Goal: Task Accomplishment & Management: Use online tool/utility

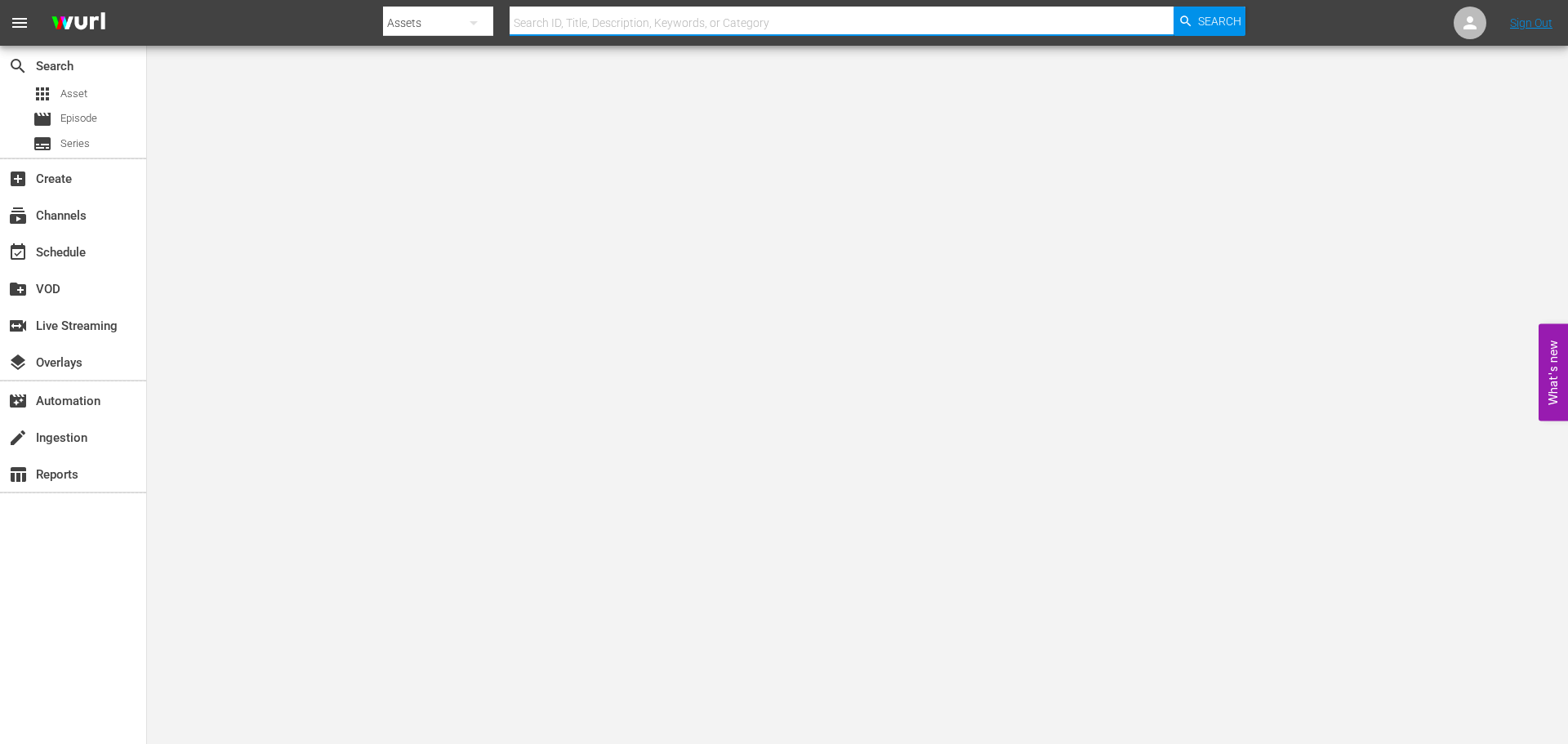
click at [641, 20] on input "text" at bounding box center [842, 23] width 665 height 39
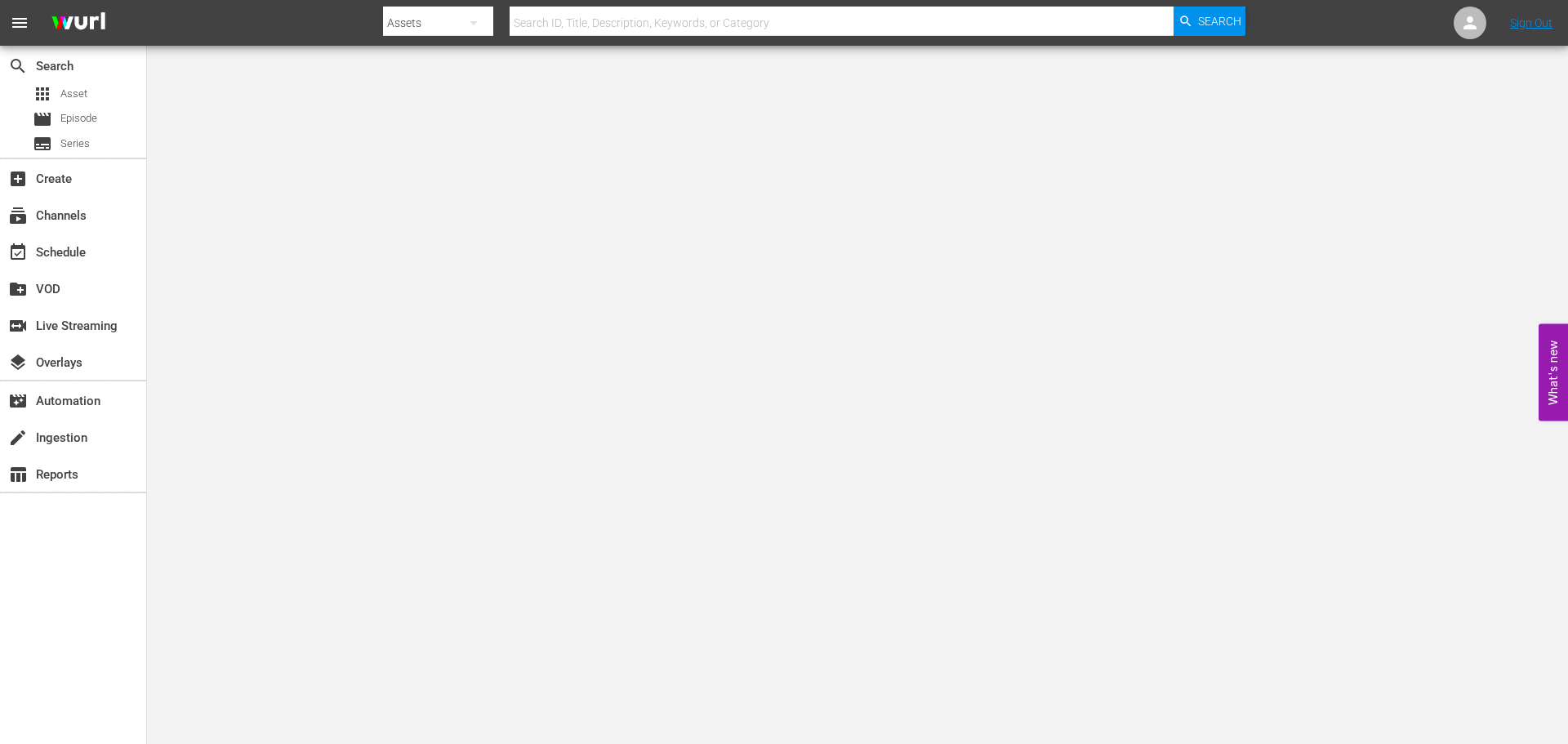
click at [822, 27] on input "text" at bounding box center [842, 23] width 665 height 39
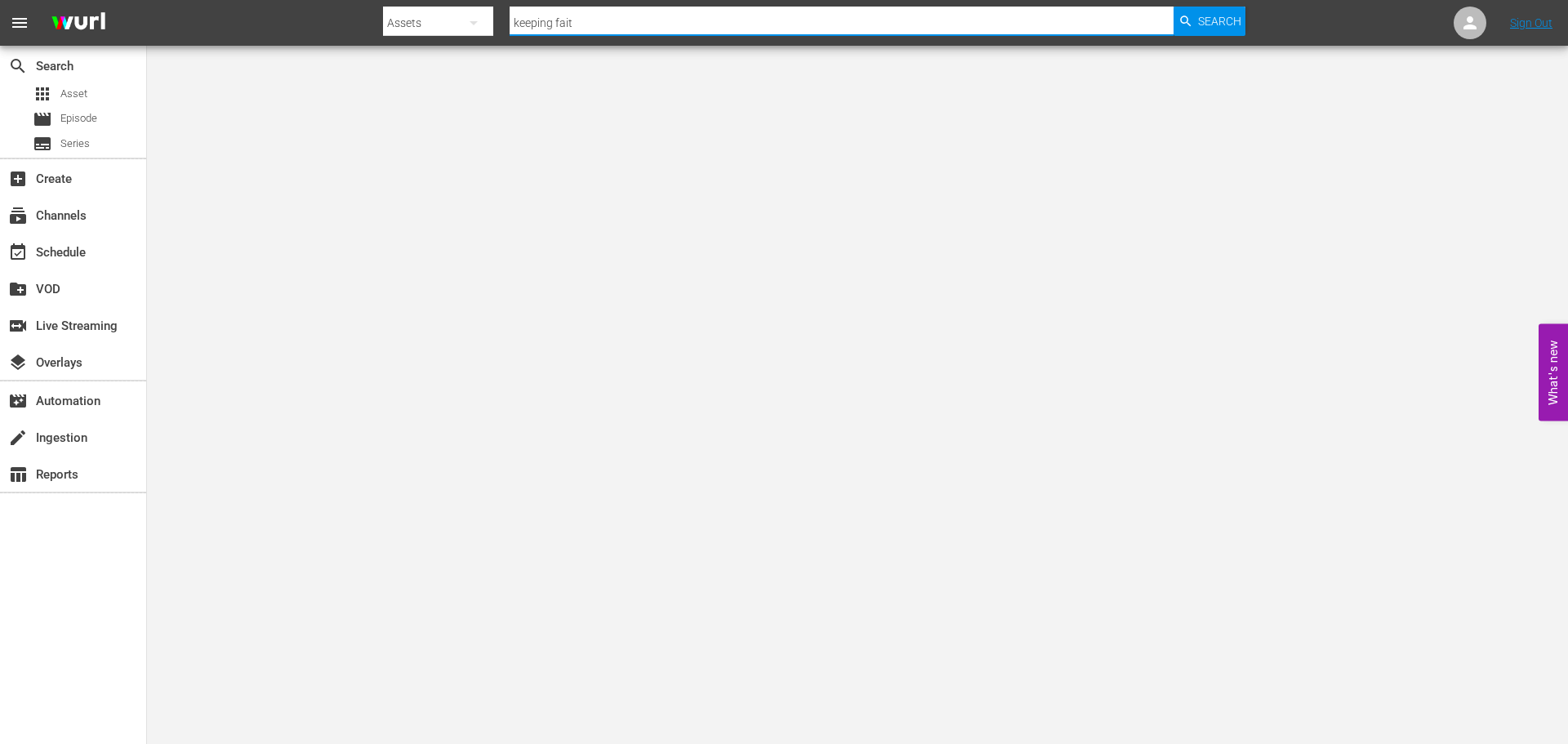
type input "keeping faith"
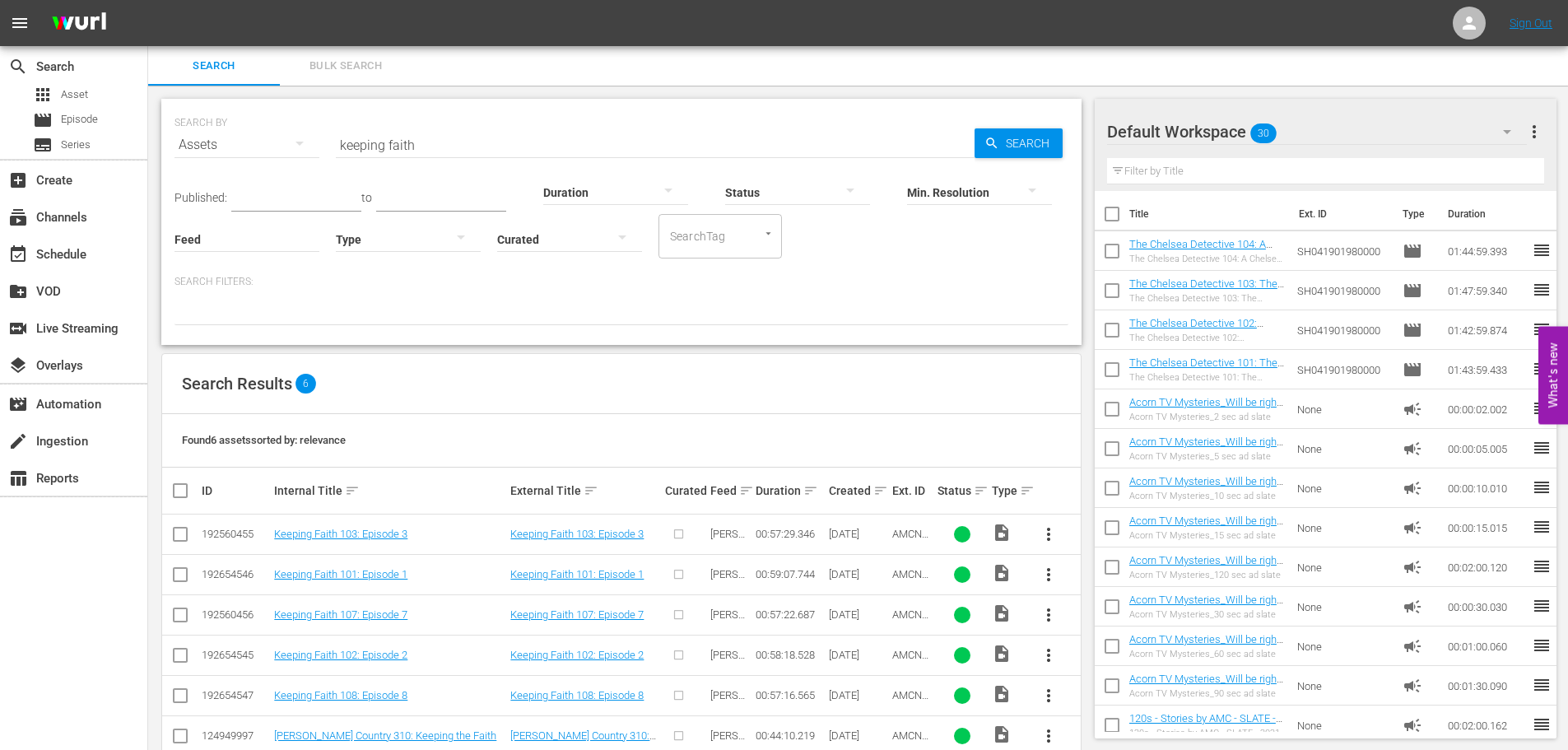
click at [407, 134] on input "keeping faith" at bounding box center [655, 145] width 639 height 40
type input "mystery road"
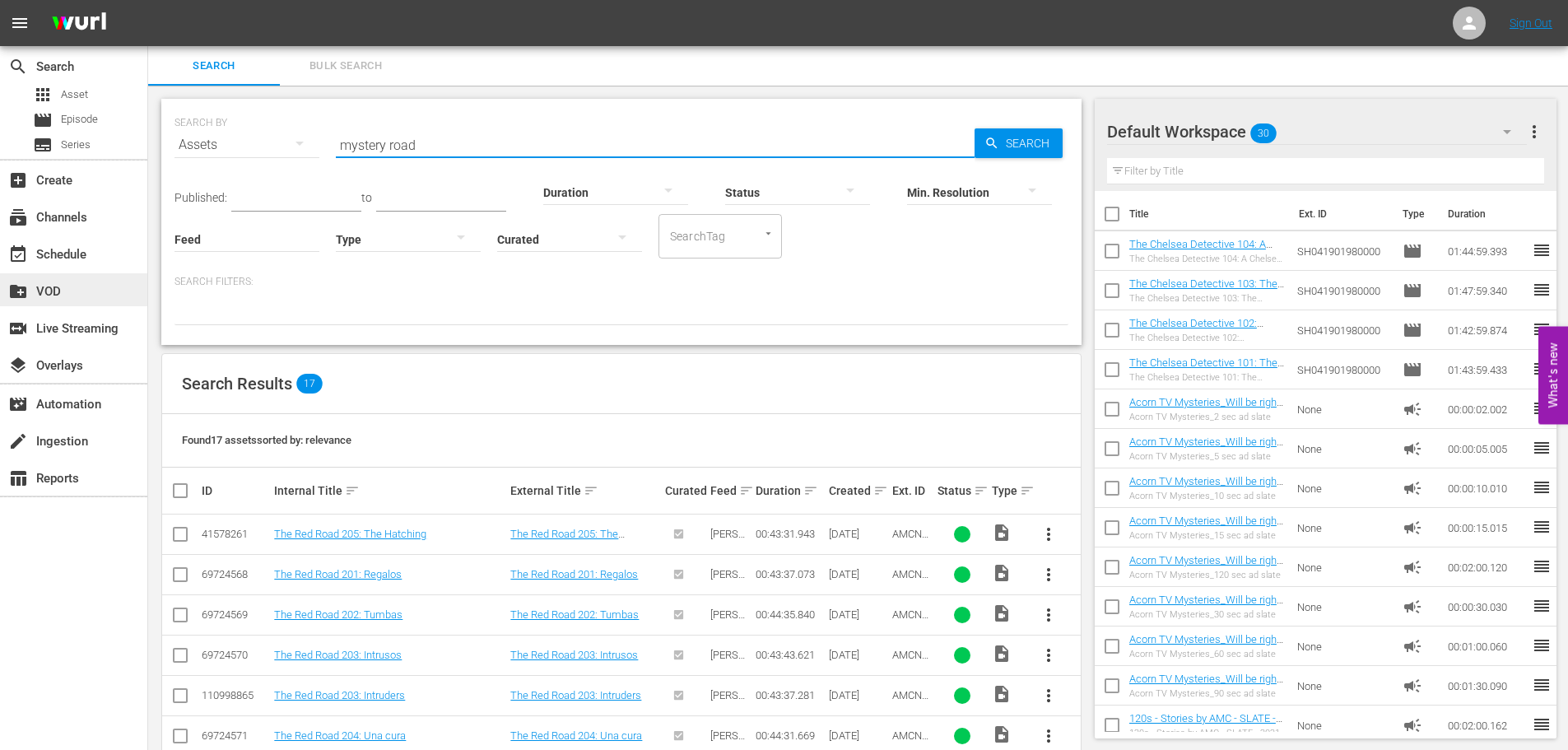
click at [72, 275] on div "create_new_folder VOD" at bounding box center [73, 290] width 147 height 33
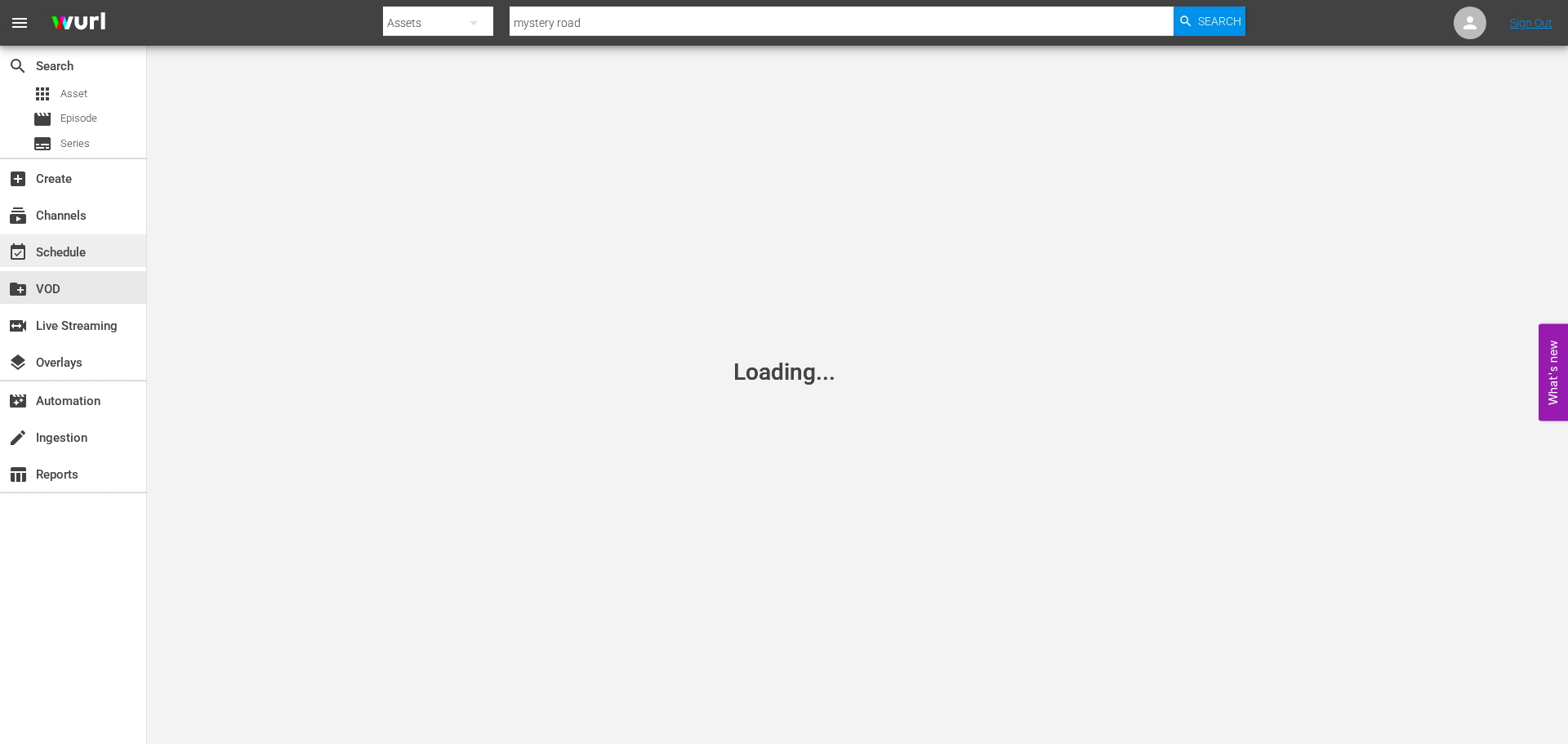
click at [70, 256] on div "event_available Schedule" at bounding box center [46, 249] width 92 height 14
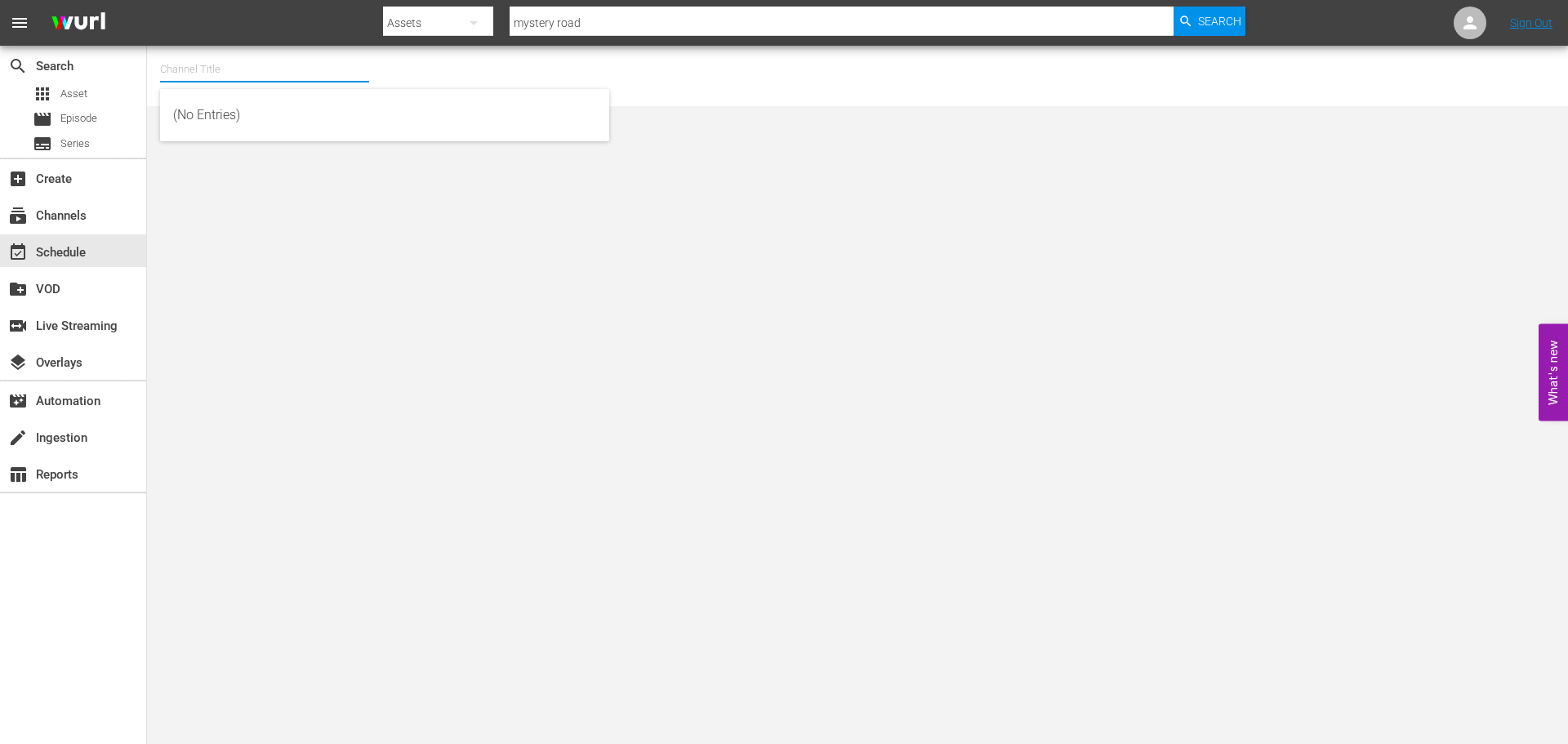
click at [221, 69] on input "text" at bounding box center [264, 69] width 209 height 39
click at [316, 167] on div "Acorn 8 min ad load (2033 - amc_networks_acorntvmysteries_2)" at bounding box center [384, 154] width 423 height 39
type input "Acorn 8 min ad load (2033 - amc_networks_acorntvmysteries_2)"
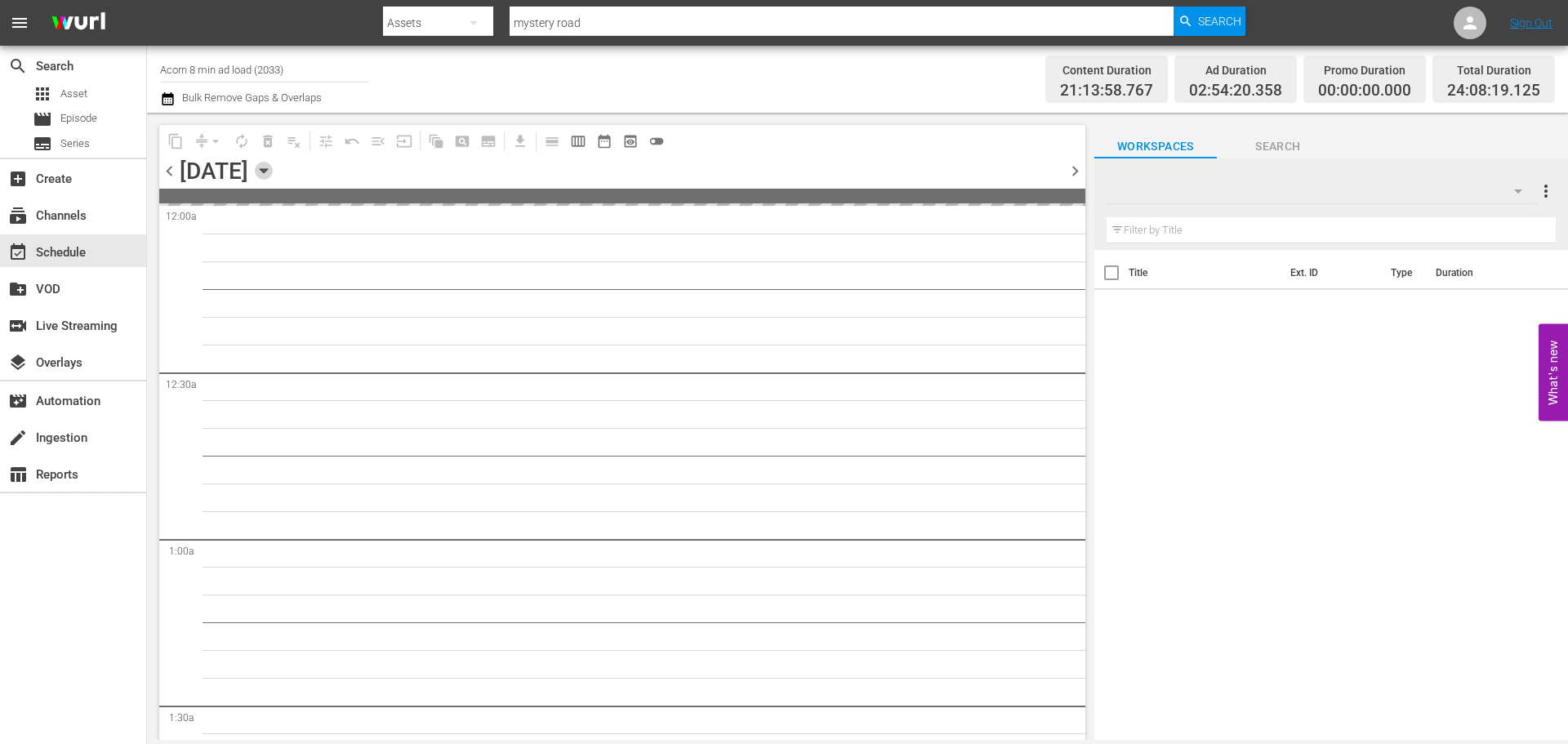
click at [273, 167] on icon "button" at bounding box center [264, 171] width 18 height 18
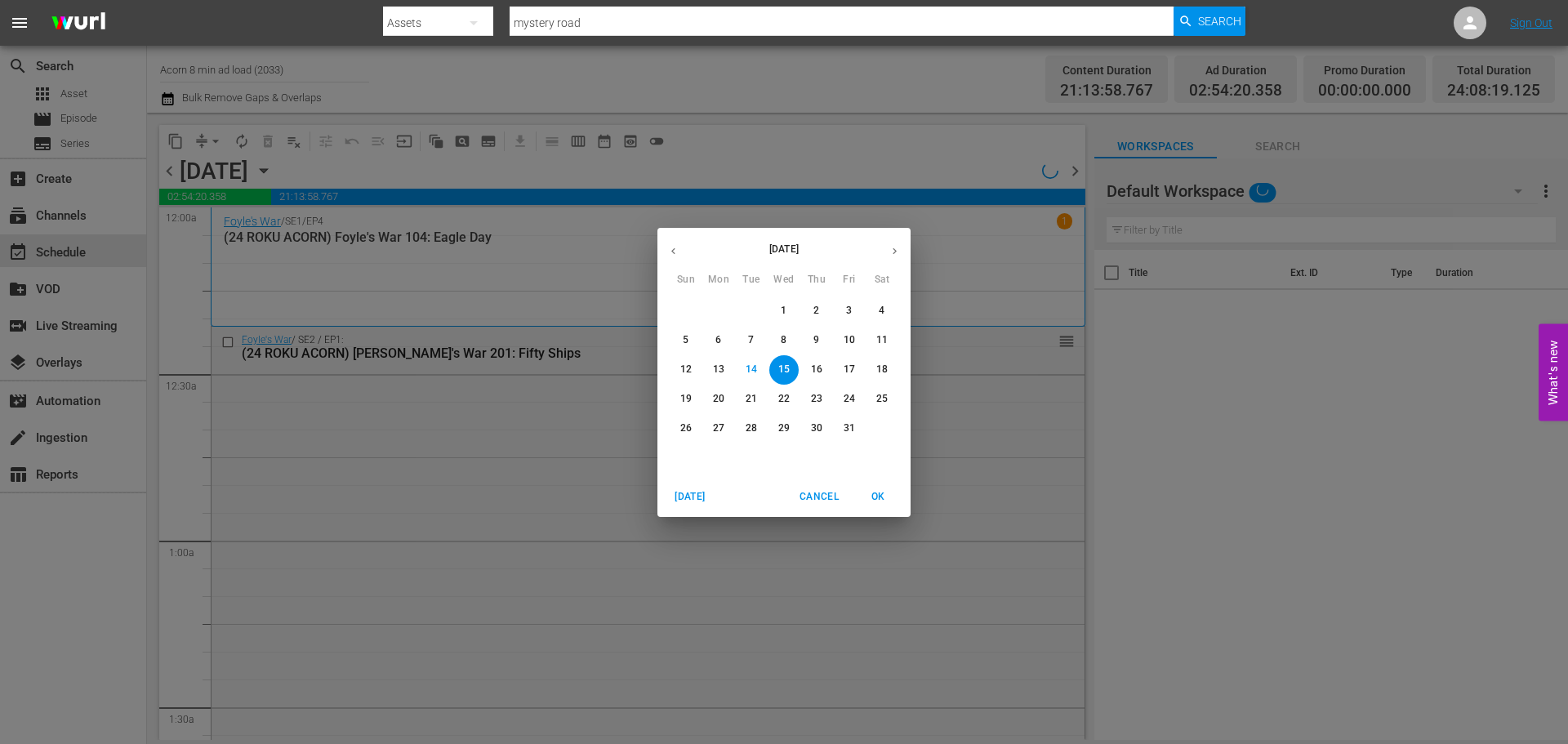
click at [850, 426] on p "31" at bounding box center [850, 427] width 12 height 13
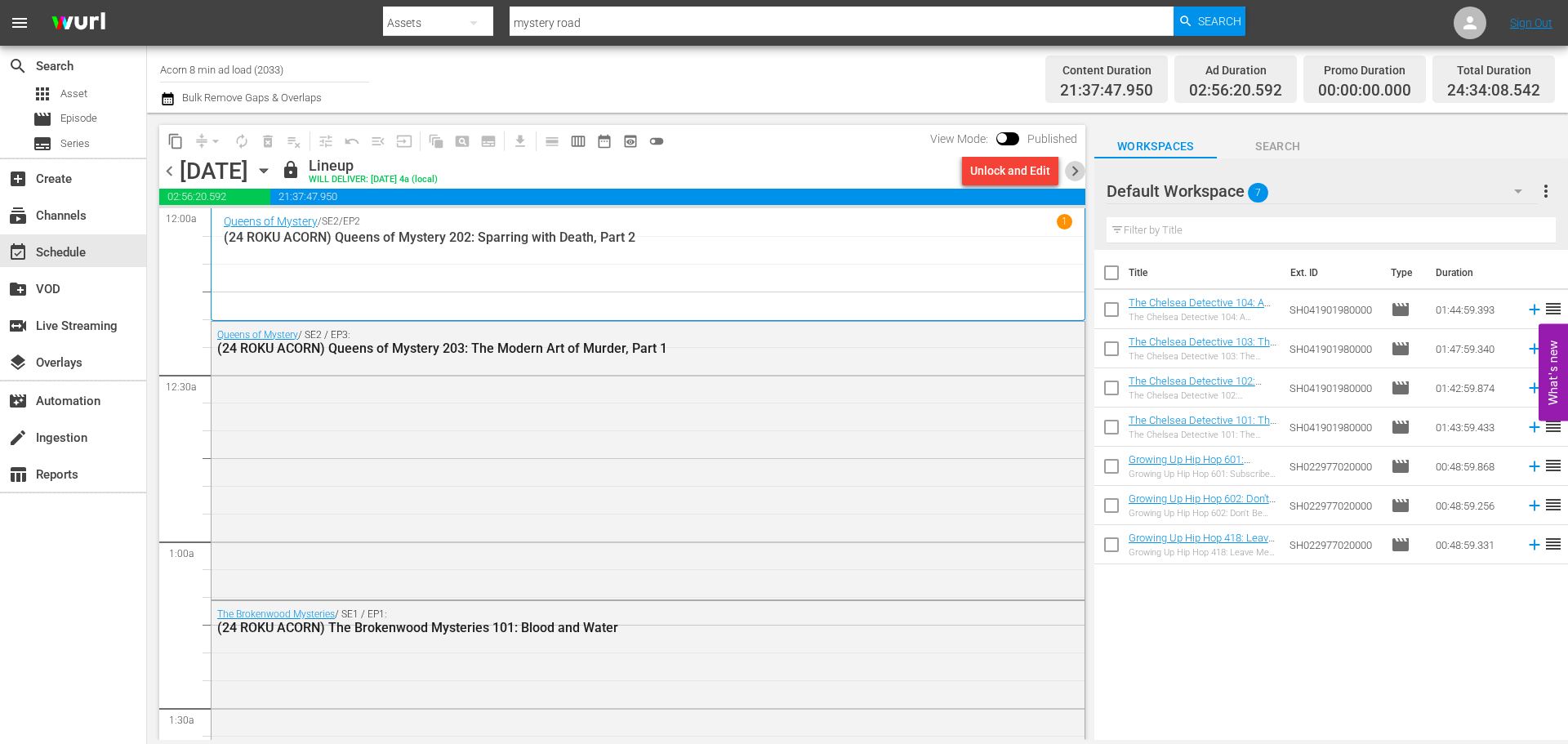
click at [1079, 171] on span "chevron_right" at bounding box center [1075, 171] width 21 height 21
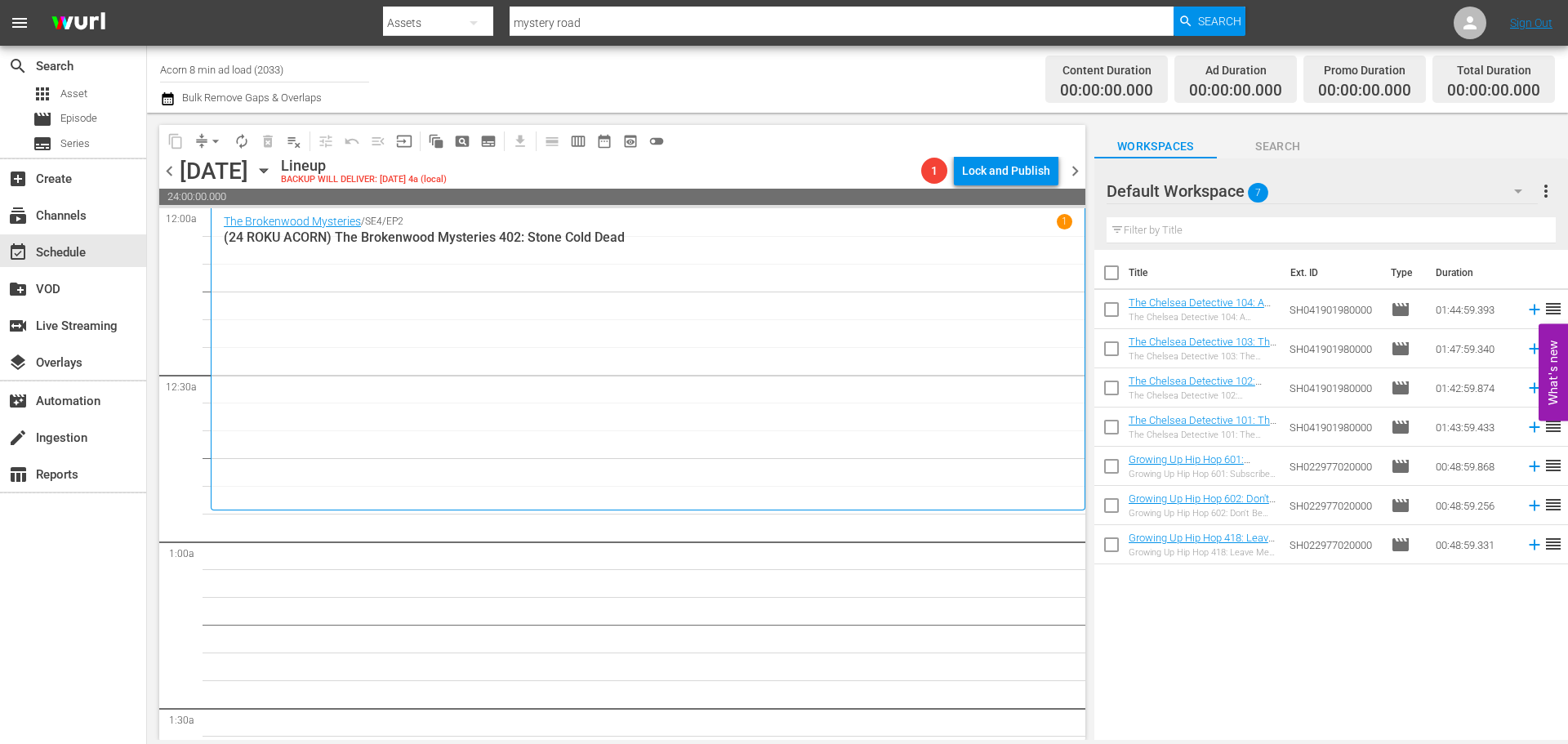
click at [255, 61] on input "Acorn 8 min ad load (2033)" at bounding box center [264, 69] width 209 height 39
click at [522, 72] on div "Channel Title Aco Bulk Remove Gaps & Overlaps" at bounding box center [541, 78] width 762 height 58
click at [194, 74] on input "Aco" at bounding box center [264, 69] width 209 height 39
type input "A"
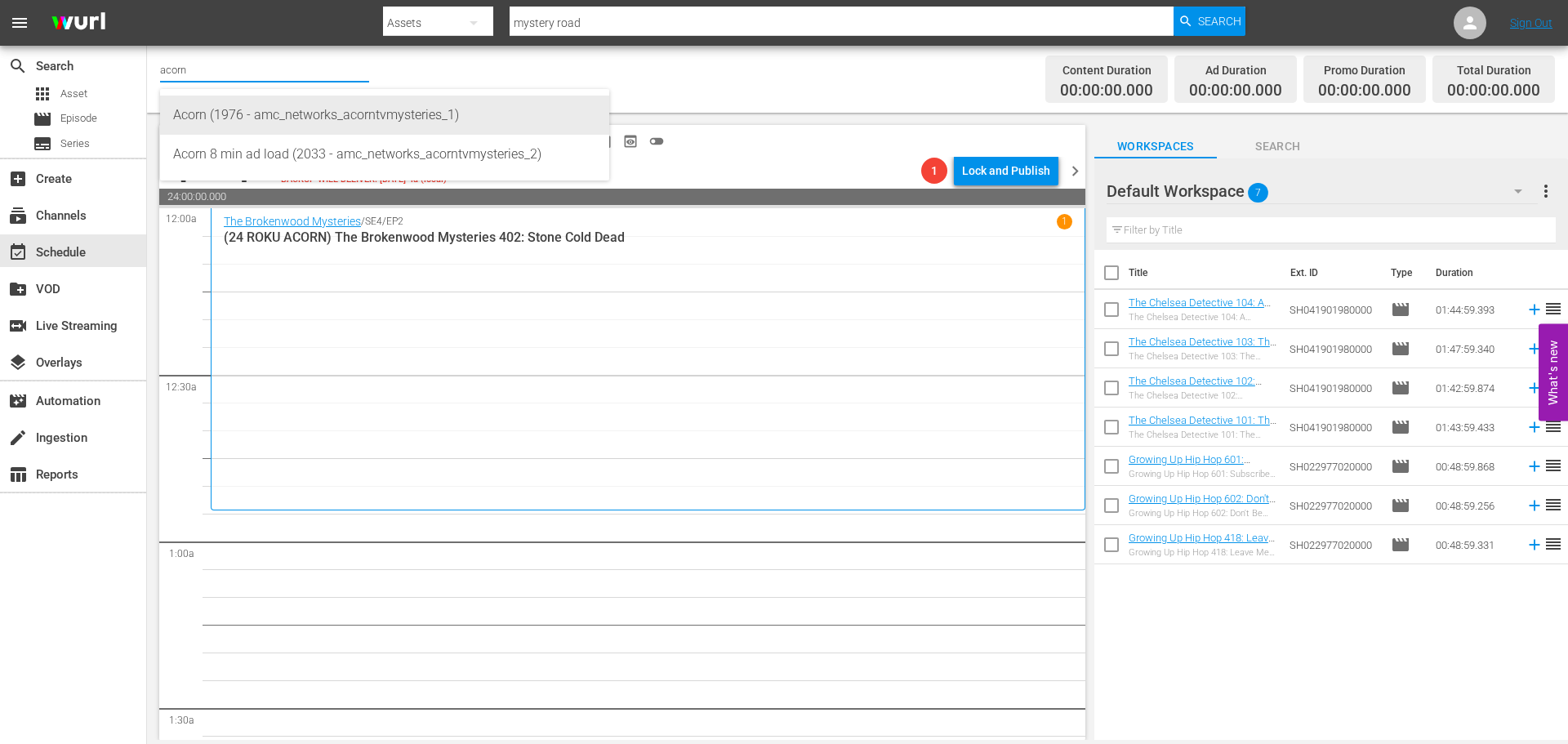
click at [295, 114] on div "Acorn (1976 - amc_networks_acorntvmysteries_1)" at bounding box center [384, 115] width 423 height 39
type input "Acorn (1976 - amc_networks_acorntvmysteries_1)"
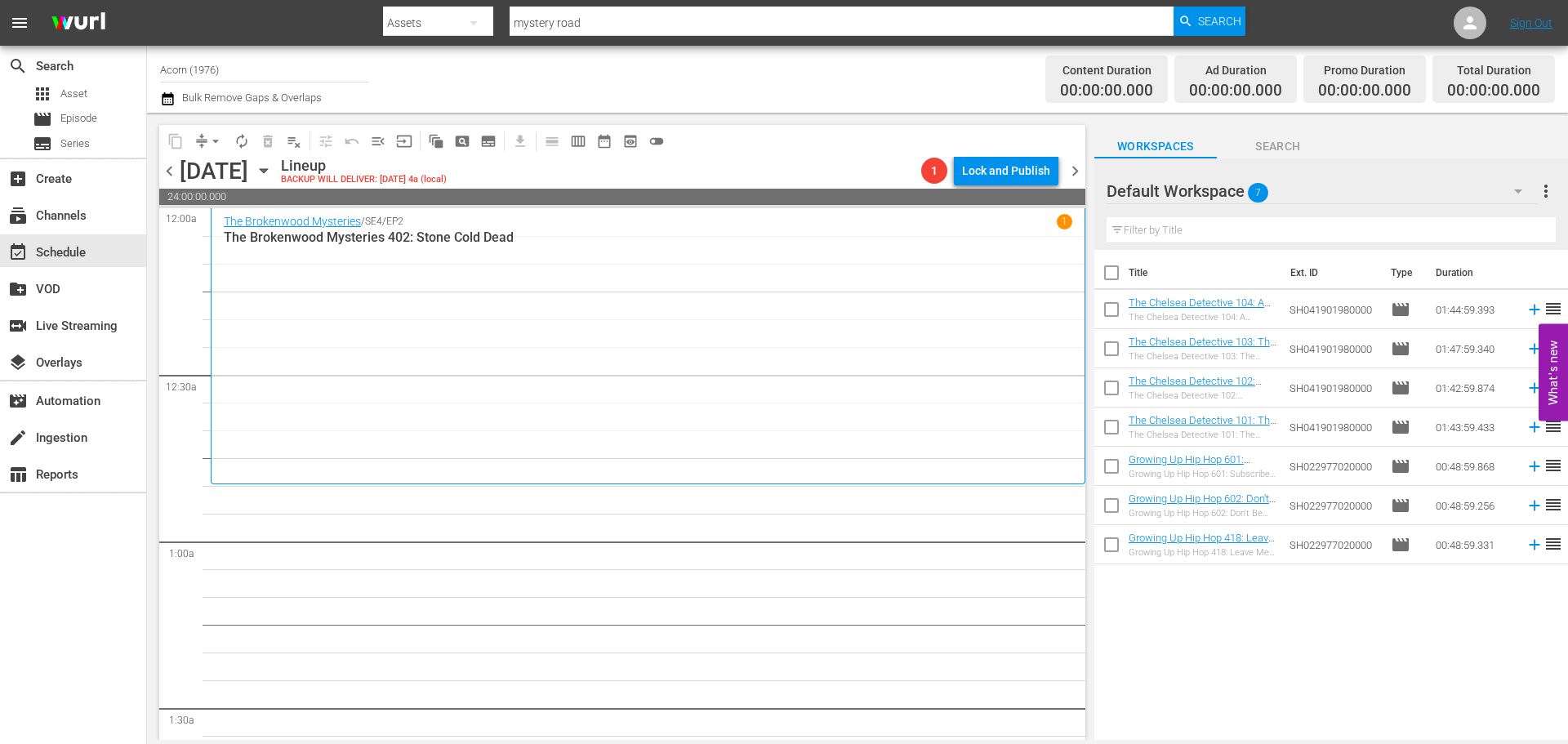
click at [350, 394] on div "The Brokenwood Mysteries / SE4 / EP2 1 The Brokenwood Mysteries 402: Stone Cold…" at bounding box center [647, 346] width 849 height 264
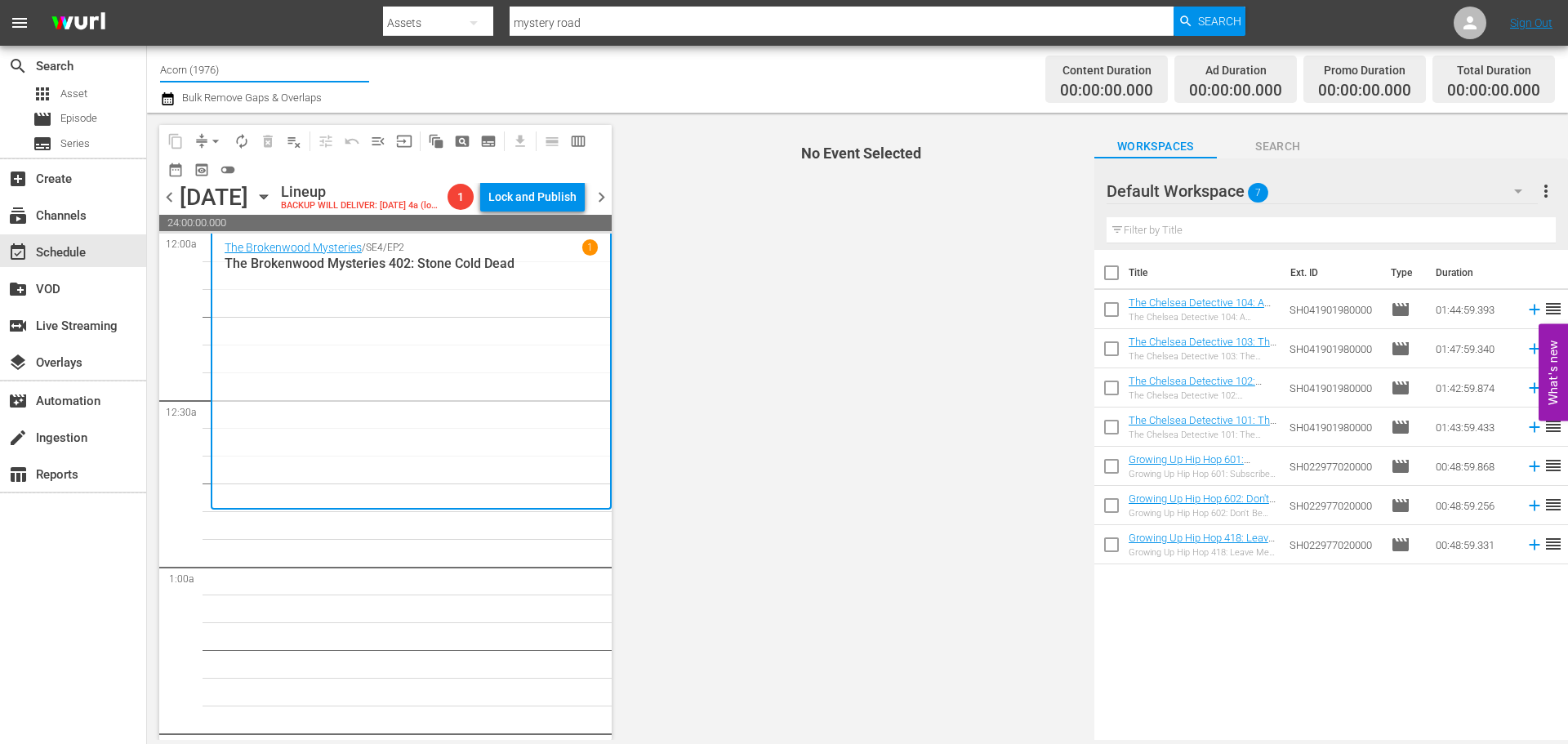
drag, startPoint x: 233, startPoint y: 67, endPoint x: 247, endPoint y: 68, distance: 14.0
click at [247, 68] on input "Acorn (1976)" at bounding box center [264, 69] width 209 height 39
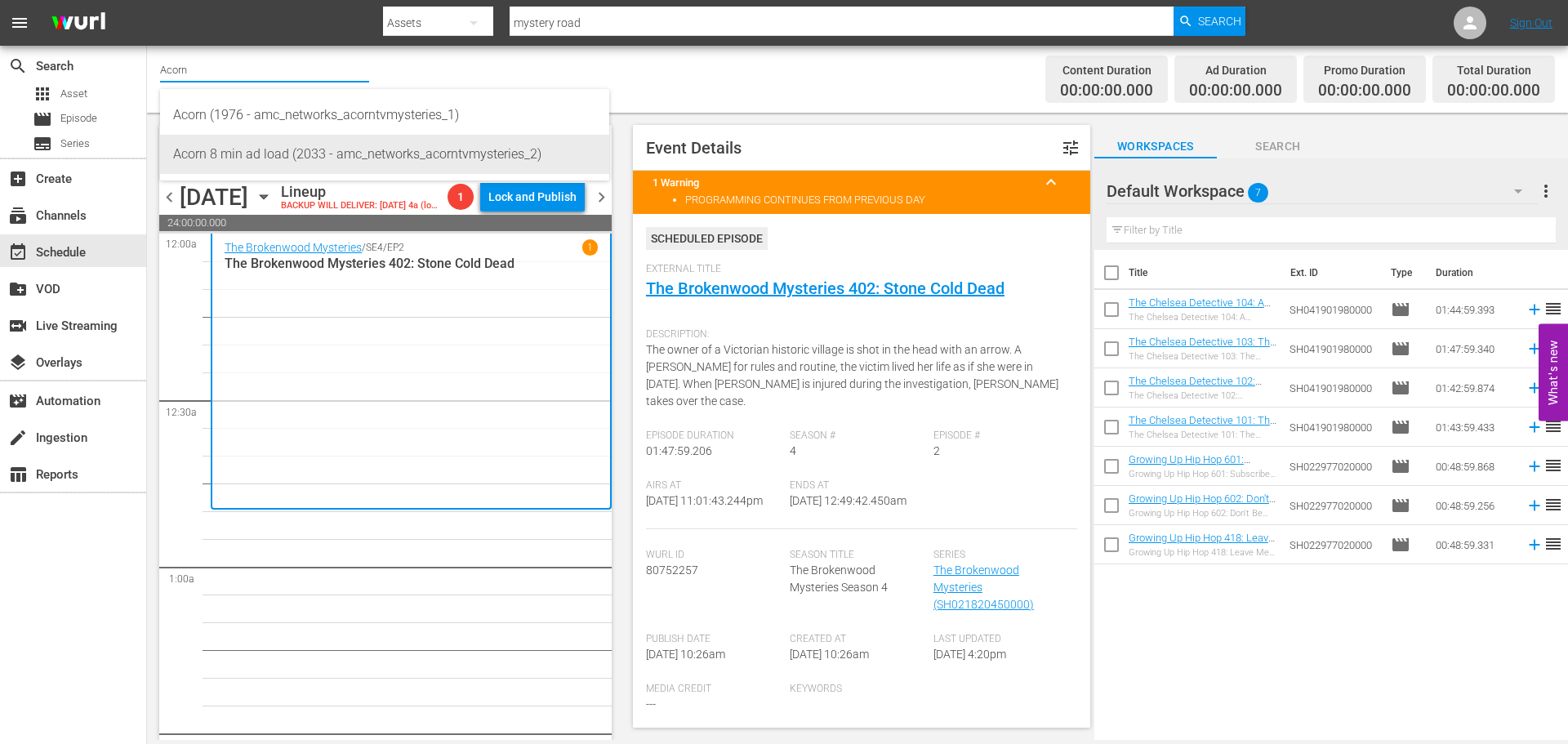
click at [225, 145] on div "Acorn 8 min ad load (2033 - amc_networks_acorntvmysteries_2)" at bounding box center [384, 154] width 423 height 39
type input "Acorn 8 min ad load (2033 - amc_networks_acorntvmysteries_2)"
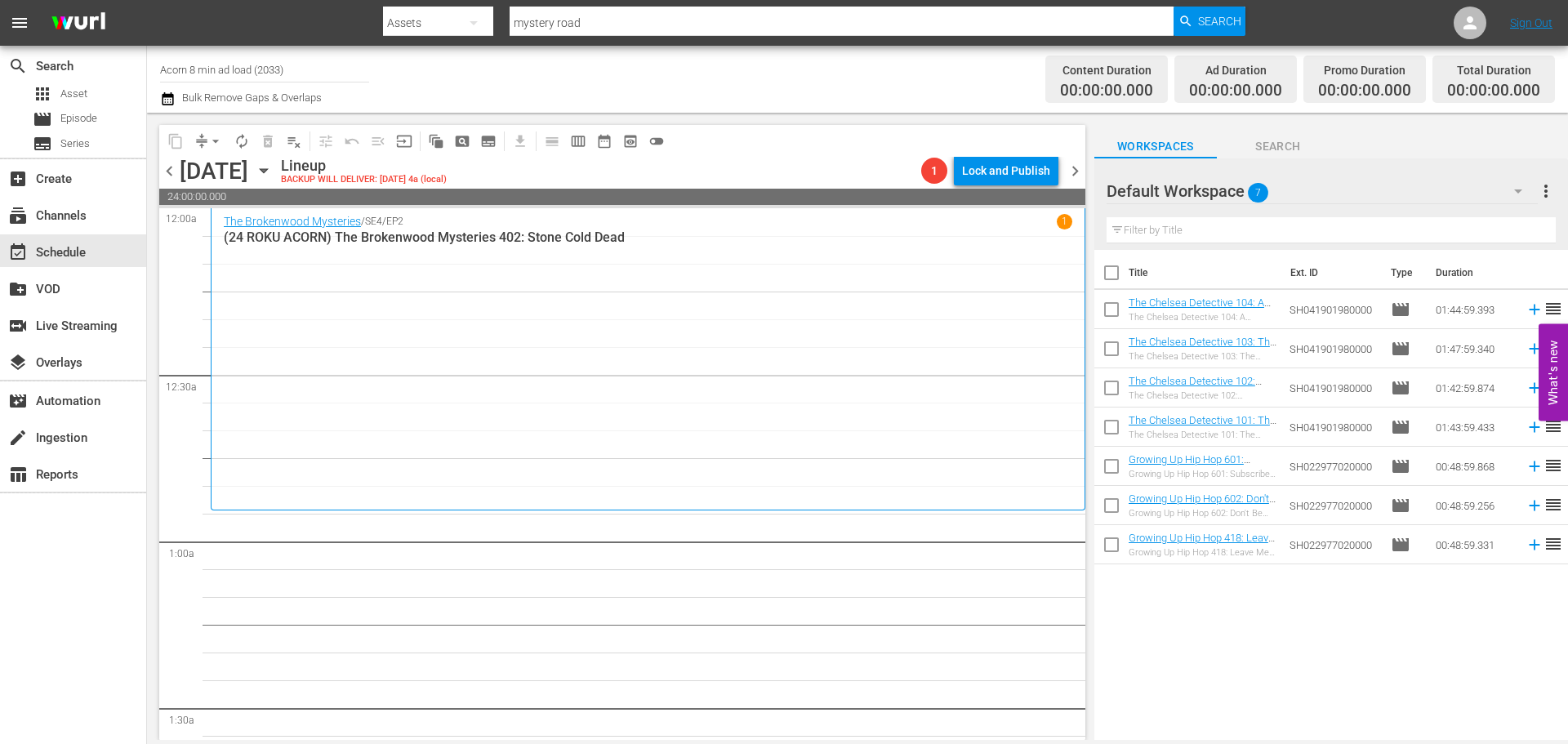
click at [438, 327] on div "The Brokenwood Mysteries / SE4 / EP2 1 (24 ROKU ACORN) The Brokenwood Mysteries…" at bounding box center [647, 358] width 849 height 290
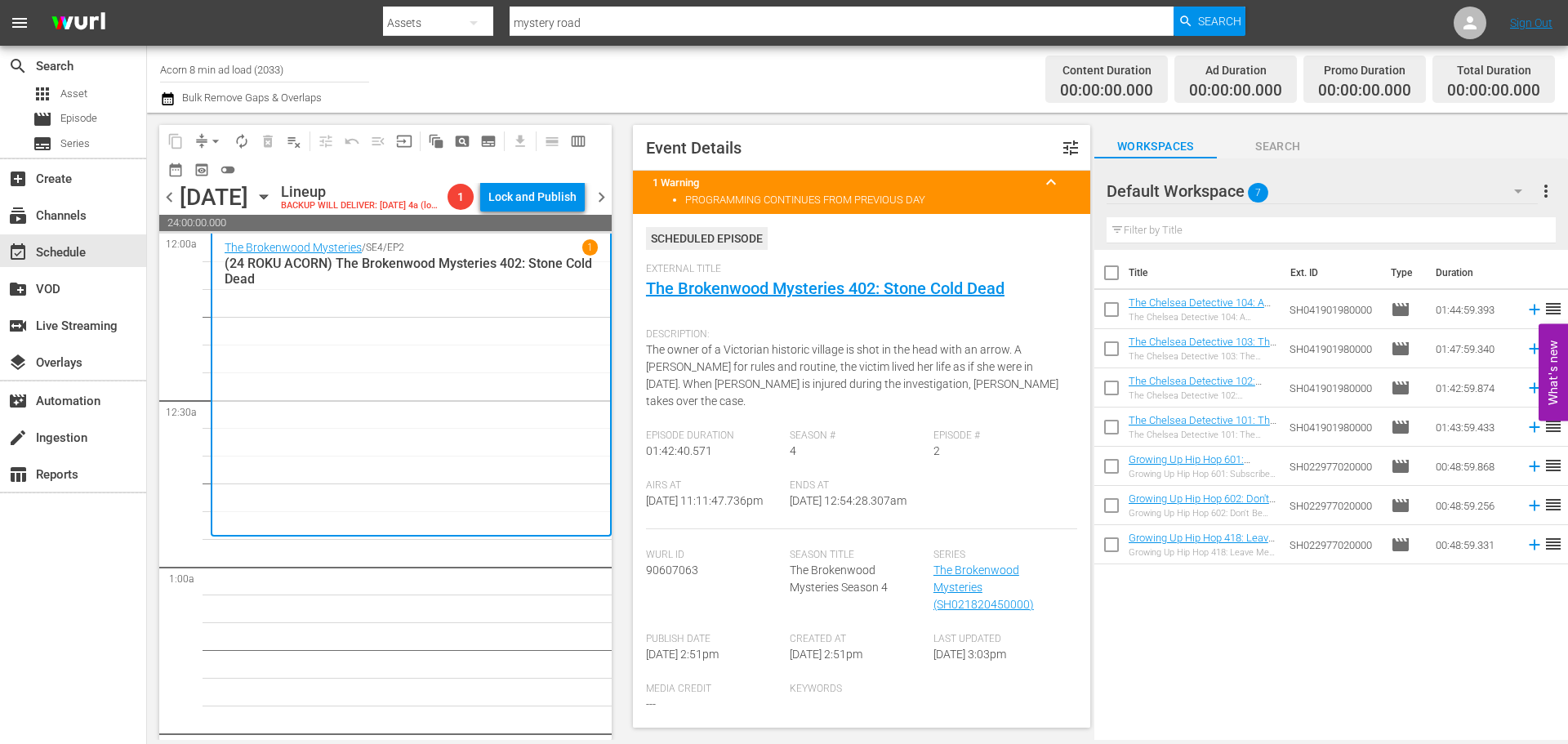
click at [523, 83] on div "Channel Title Acorn 8 min ad load (2033) Bulk Remove Gaps & Overlaps" at bounding box center [541, 78] width 762 height 58
